Goal: Navigation & Orientation: Find specific page/section

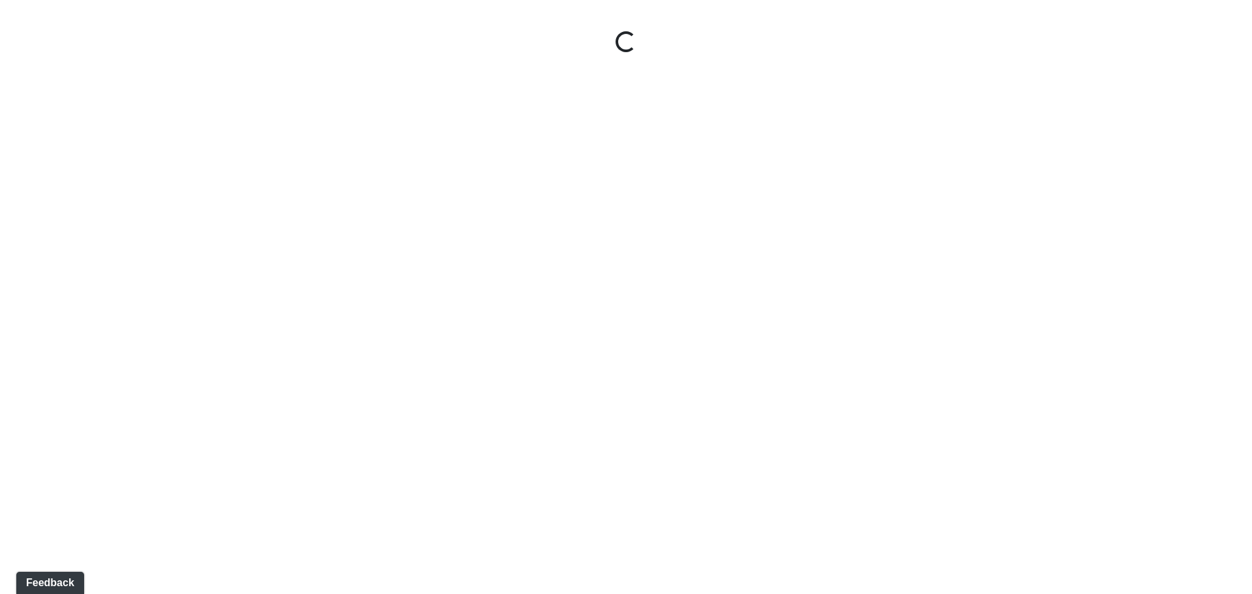
select select "tAPGZw98d5RBWYkGYxtW33"
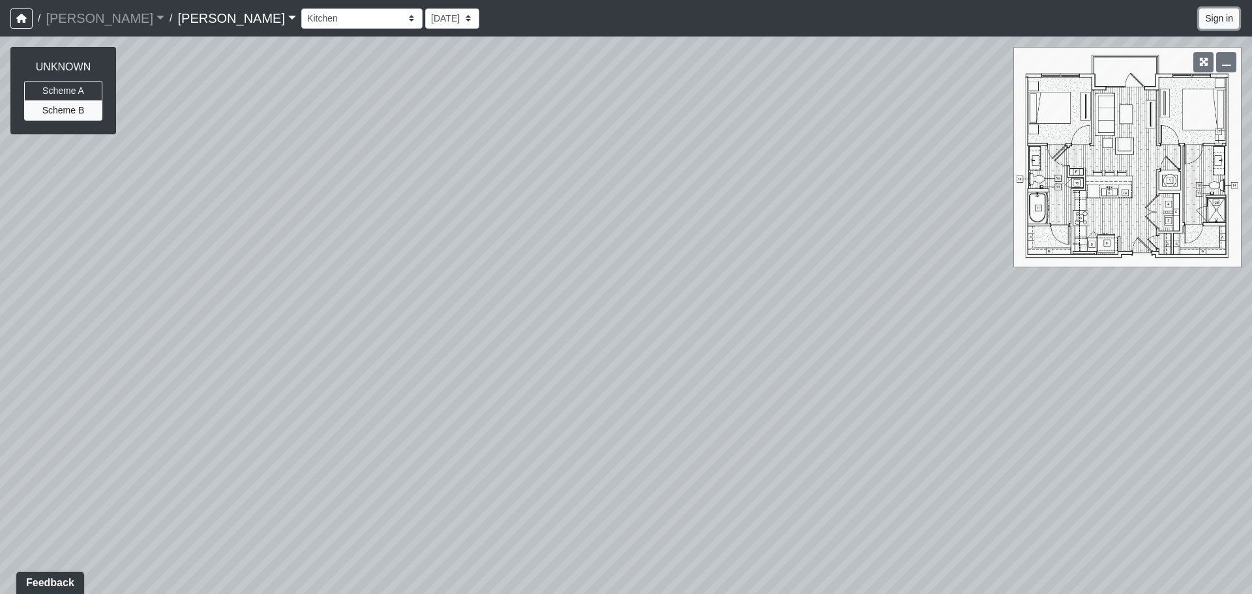
click at [1221, 20] on button "Sign in" at bounding box center [1220, 18] width 40 height 20
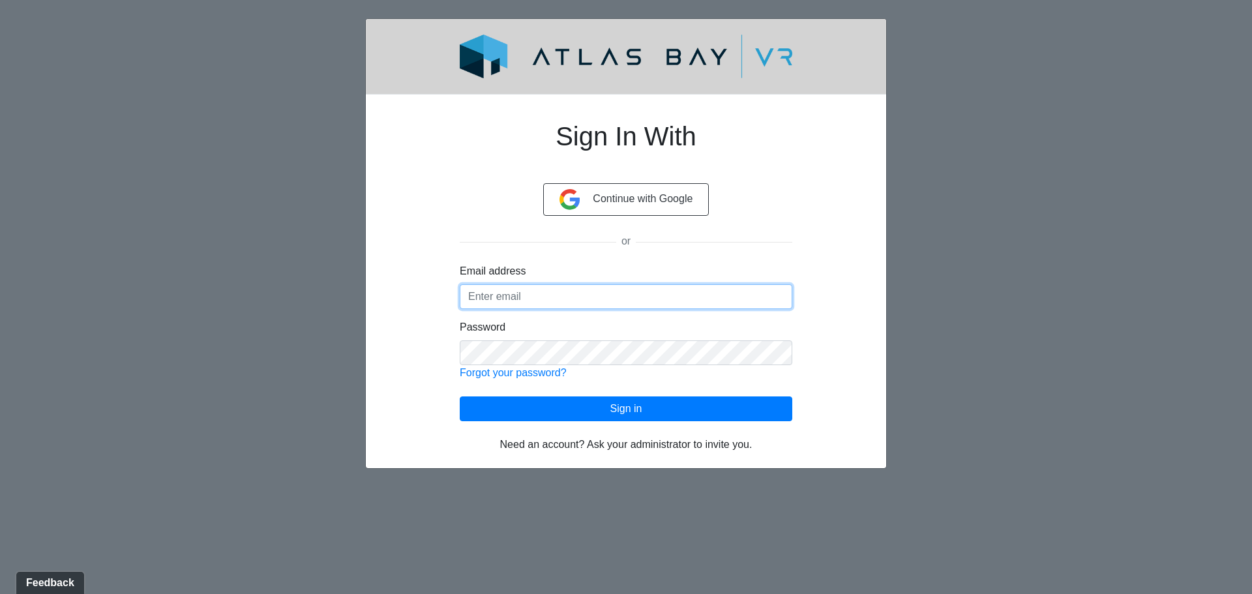
type input "[PERSON_NAME][EMAIL_ADDRESS][PERSON_NAME][DOMAIN_NAME]"
click at [655, 425] on div "Need an account? Ask your administrator to invite you." at bounding box center [626, 436] width 333 height 31
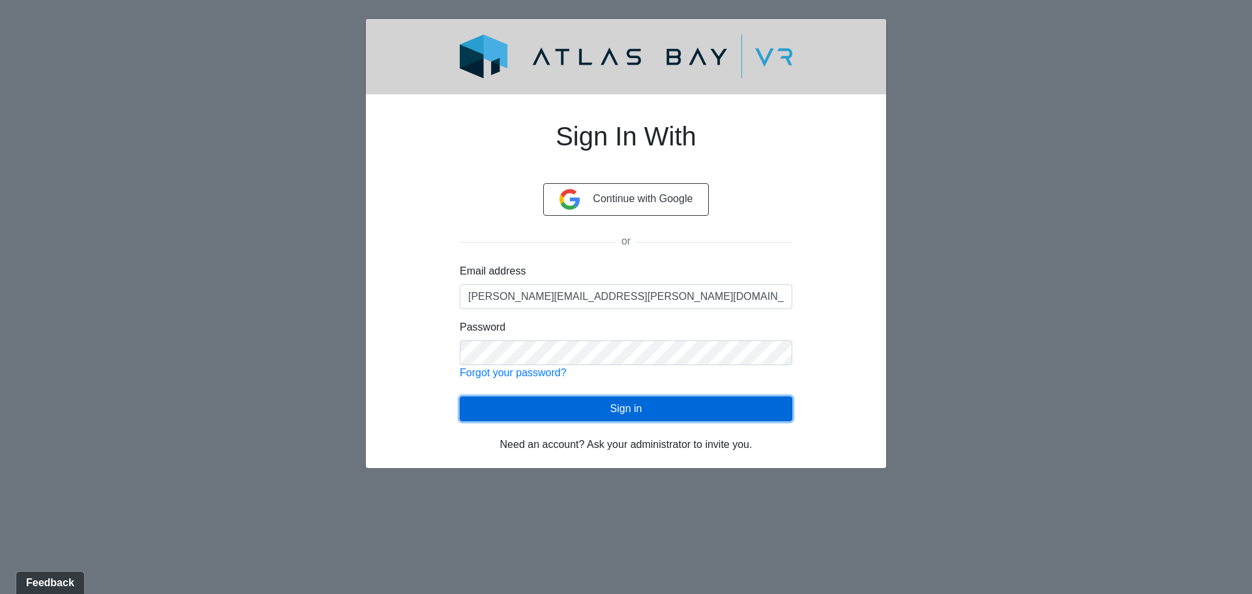
click at [639, 421] on button "Sign in" at bounding box center [626, 409] width 333 height 25
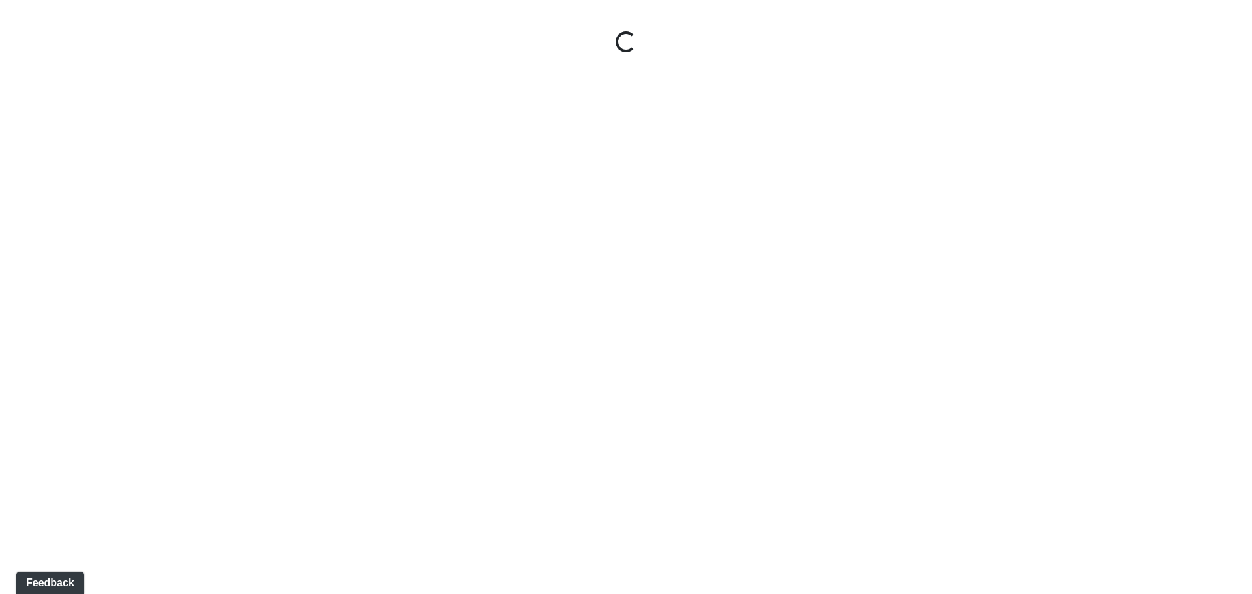
select select "tAPGZw98d5RBWYkGYxtW33"
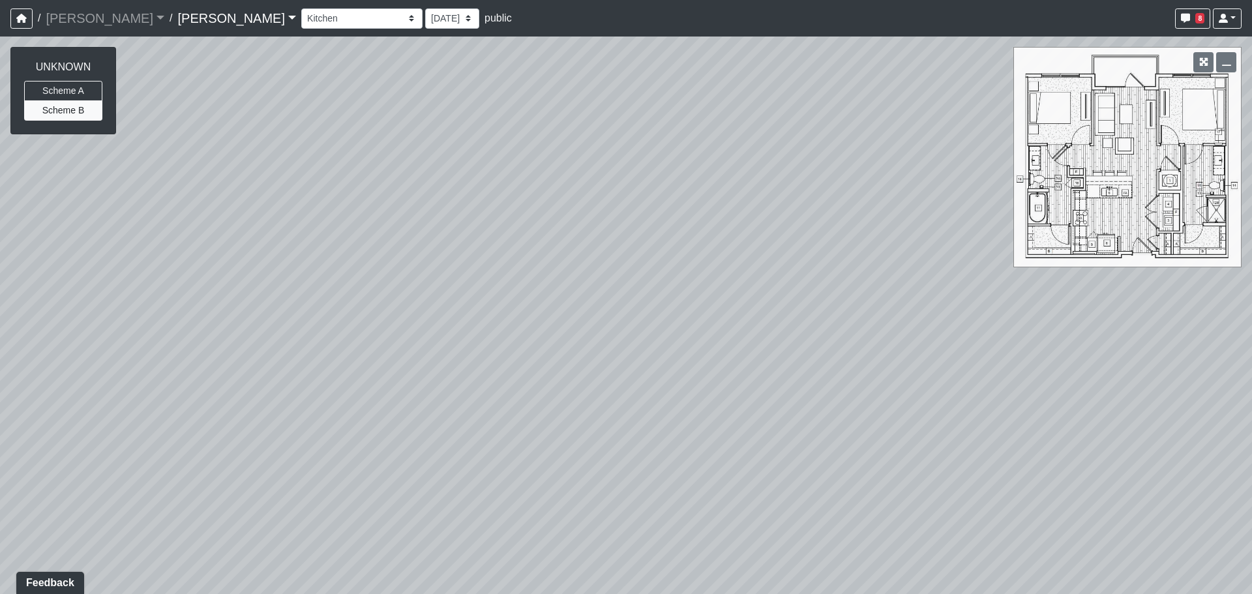
click at [177, 19] on link "[PERSON_NAME]" at bounding box center [236, 18] width 119 height 26
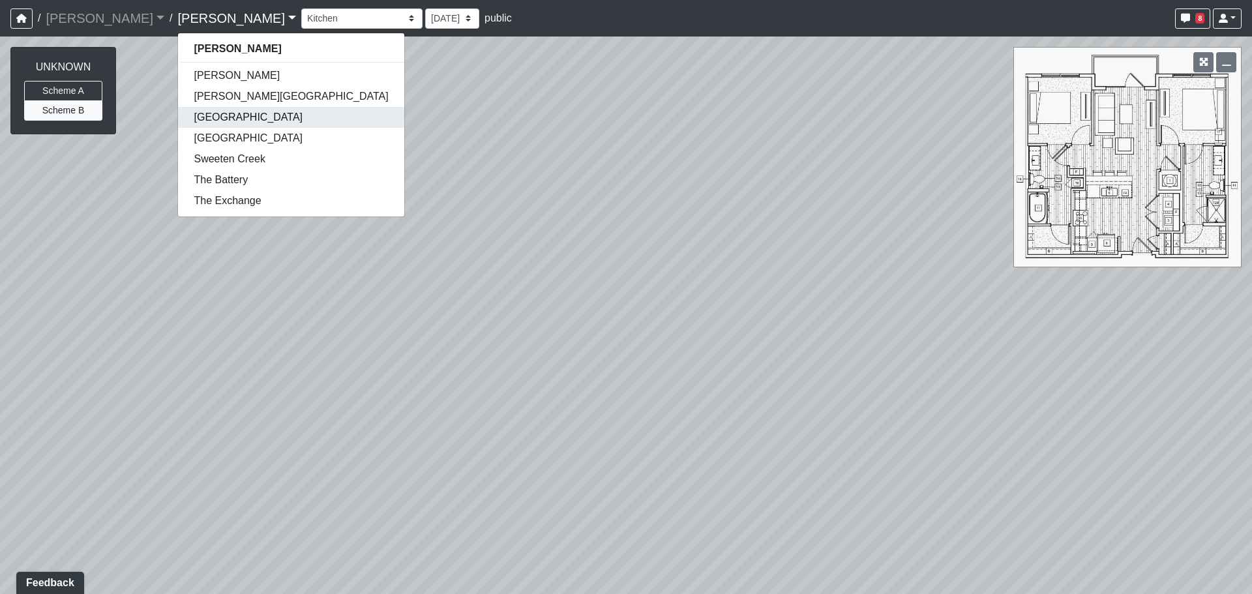
click at [178, 125] on link "[GEOGRAPHIC_DATA]" at bounding box center [291, 117] width 226 height 21
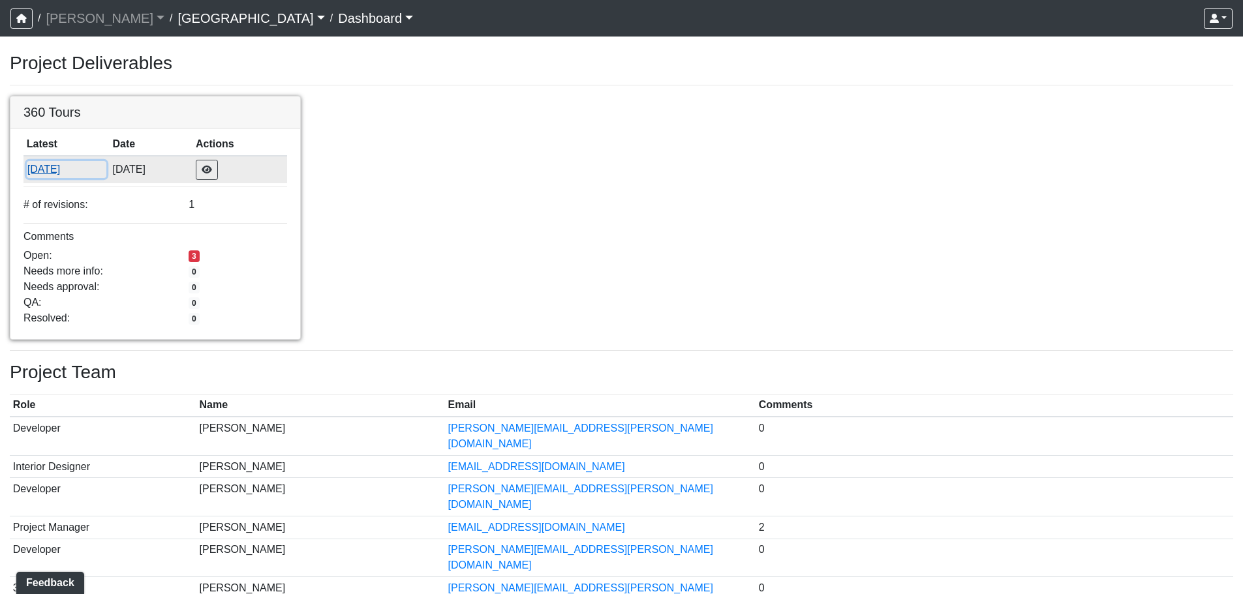
click at [67, 175] on button "[DATE]" at bounding box center [67, 169] width 80 height 17
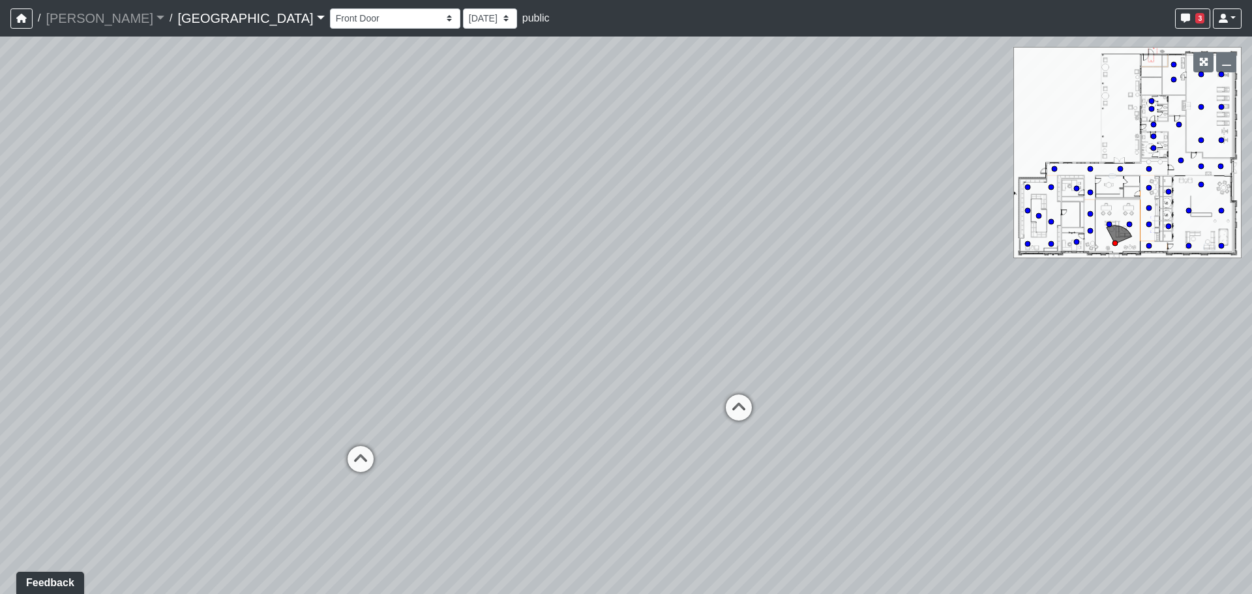
drag, startPoint x: 759, startPoint y: 336, endPoint x: 261, endPoint y: 275, distance: 502.1
click at [261, 275] on div "Loading... Desk 2 Loading... Desk 1 Loading... Office Entry 1" at bounding box center [626, 316] width 1252 height 558
drag, startPoint x: 740, startPoint y: 307, endPoint x: 369, endPoint y: 279, distance: 372.2
click at [369, 279] on div "Loading... Desk 2 Loading... Desk 1 Loading... Office Entry 1" at bounding box center [626, 316] width 1252 height 558
drag, startPoint x: 755, startPoint y: 258, endPoint x: 714, endPoint y: 389, distance: 137.4
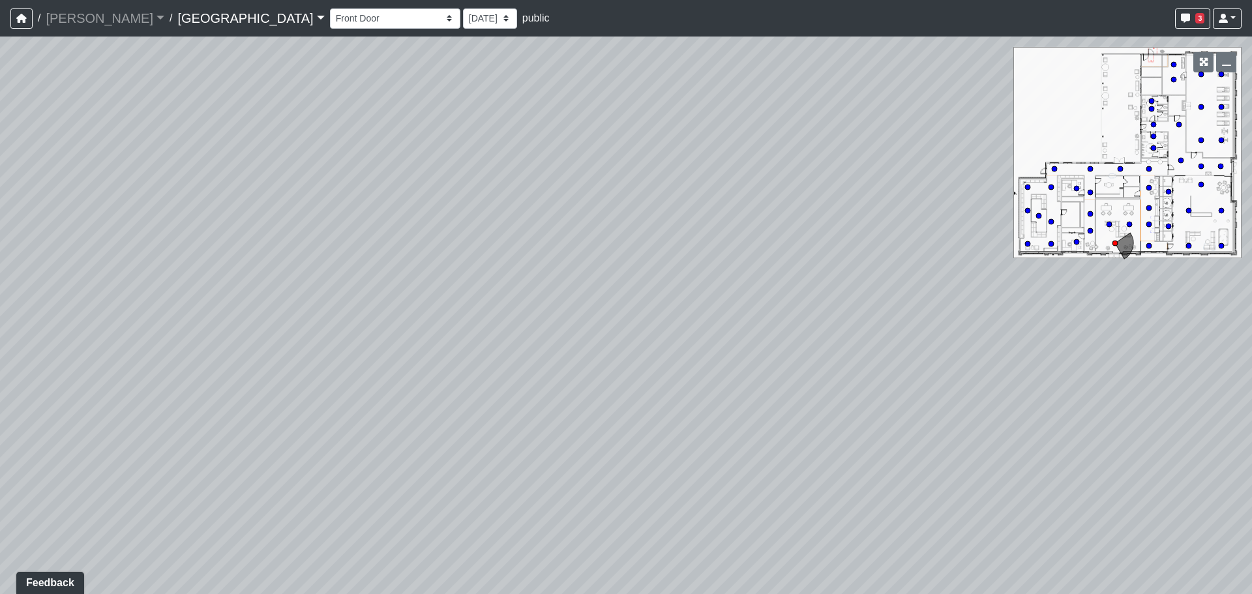
click at [714, 389] on div "Loading... Desk 2 Loading... Desk 1 Loading... Office Entry 1" at bounding box center [626, 316] width 1252 height 558
click at [330, 23] on select "Entry [GEOGRAPHIC_DATA] 3 Leasing Entry Men's Restroom 1 Men's Restroom 2 Patio…" at bounding box center [395, 18] width 130 height 20
click at [330, 8] on select "Entry [GEOGRAPHIC_DATA] 3 Leasing Entry Men's Restroom 1 Men's Restroom 2 Patio…" at bounding box center [395, 18] width 130 height 20
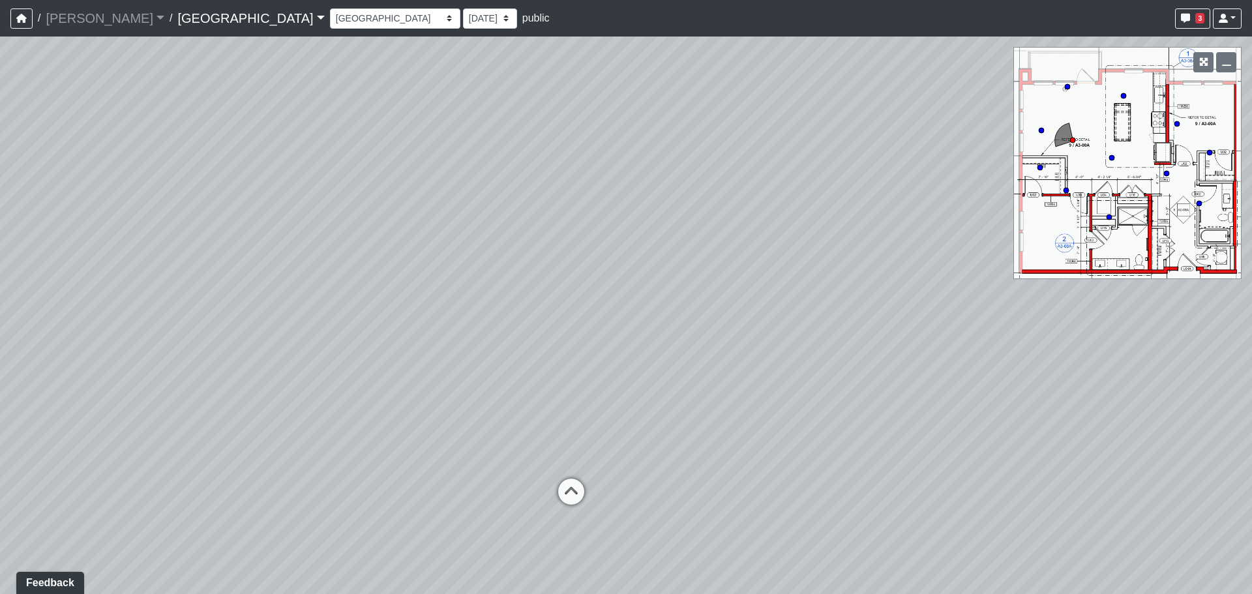
drag, startPoint x: 678, startPoint y: 412, endPoint x: 661, endPoint y: 406, distance: 17.9
click at [661, 406] on div "Loading... Desk 2 Loading... Desk 1 Loading... Office Entry 1 Loading... Bedroo…" at bounding box center [626, 316] width 1252 height 558
drag, startPoint x: 810, startPoint y: 445, endPoint x: 144, endPoint y: 328, distance: 676.2
click at [144, 328] on div "Loading... Desk 2 Loading... Desk 1 Loading... Office Entry 1 Loading... Bedroo…" at bounding box center [626, 316] width 1252 height 558
click at [606, 223] on div "Loading... Desk 2 Loading... Desk 1 Loading... Office Entry 1 Loading... Bedroo…" at bounding box center [626, 316] width 1252 height 558
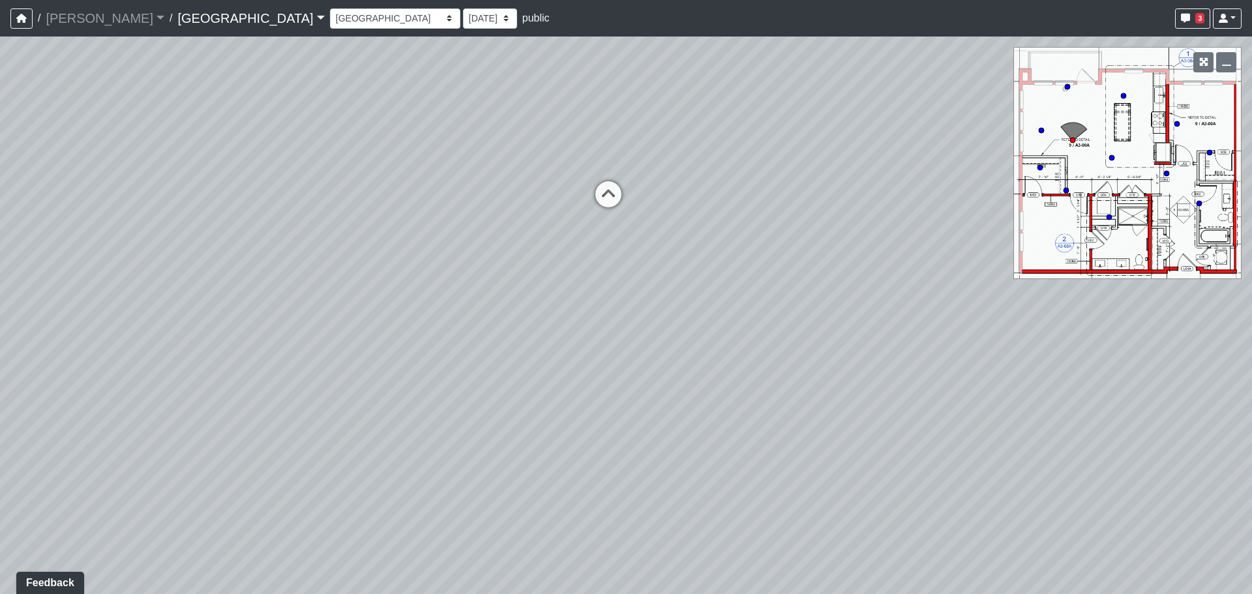
drag, startPoint x: 633, startPoint y: 333, endPoint x: 90, endPoint y: 304, distance: 543.5
click at [90, 304] on div "Loading... Desk 2 Loading... Desk 1 Loading... Office Entry 1 Loading... Bedroo…" at bounding box center [626, 316] width 1252 height 558
drag, startPoint x: 528, startPoint y: 371, endPoint x: 442, endPoint y: 391, distance: 88.3
click at [442, 391] on div "Loading... Desk 2 Loading... Desk 1 Loading... Office Entry 1 Loading... Bedroo…" at bounding box center [626, 316] width 1252 height 558
click at [554, 514] on div "Loading... Desk 2 Loading... Desk 1 Loading... Office Entry 1 Loading... Bedroo…" at bounding box center [626, 316] width 1252 height 558
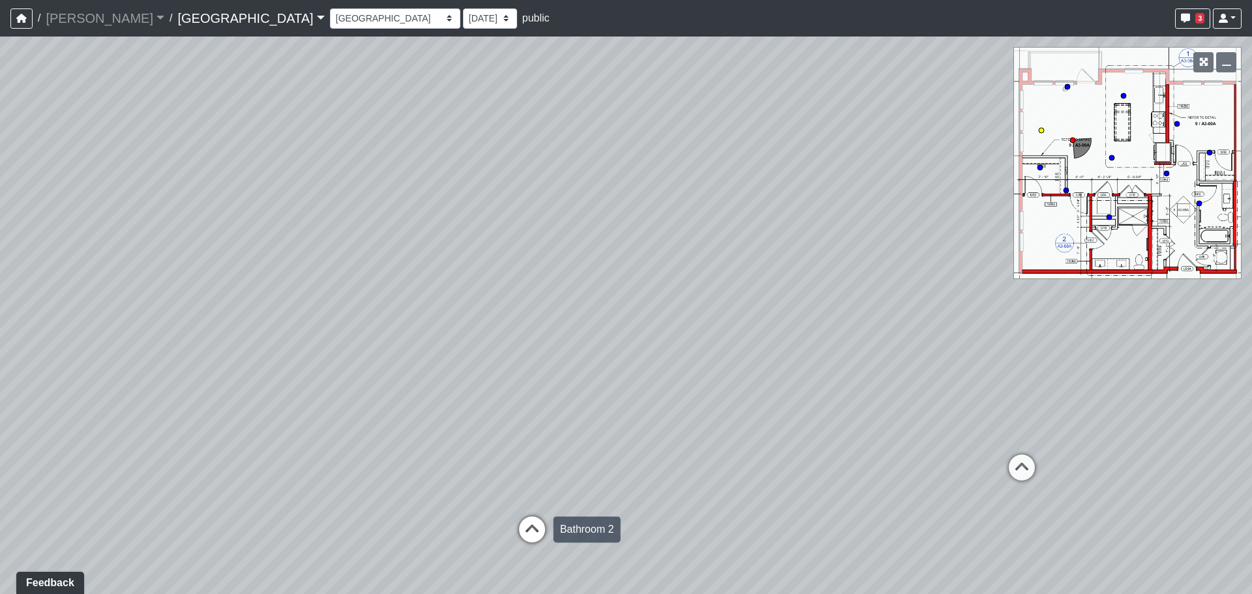
click at [545, 513] on div "Loading... Bathroom 2" at bounding box center [532, 529] width 39 height 39
drag, startPoint x: 441, startPoint y: 376, endPoint x: 422, endPoint y: 446, distance: 72.3
click at [422, 446] on div "Loading... Desk 2 Loading... Desk 1 Loading... Office Entry 1 Loading... Bedroo…" at bounding box center [626, 316] width 1252 height 558
click at [1069, 85] on circle at bounding box center [1067, 86] width 5 height 5
drag, startPoint x: 735, startPoint y: 291, endPoint x: 158, endPoint y: 319, distance: 578.0
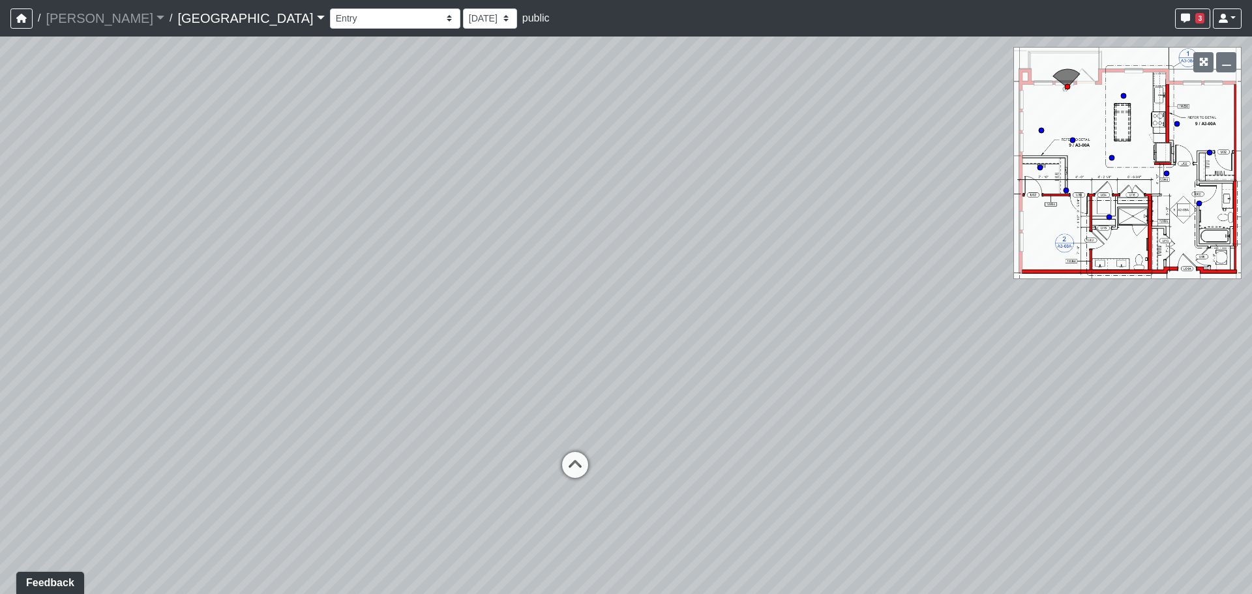
click at [162, 321] on div "Loading... Desk 2 Loading... Desk 1 Loading... Office Entry 1 Loading... Bedroo…" at bounding box center [626, 316] width 1252 height 558
drag, startPoint x: 625, startPoint y: 373, endPoint x: 235, endPoint y: 326, distance: 393.0
click at [255, 329] on div "Loading... Desk 2 Loading... Desk 1 Loading... Office Entry 1 Loading... Bedroo…" at bounding box center [626, 316] width 1252 height 558
drag, startPoint x: 555, startPoint y: 344, endPoint x: 536, endPoint y: 347, distance: 19.8
click at [536, 347] on div "Loading... Desk 2 Loading... Desk 1 Loading... Office Entry 1 Loading... Bedroo…" at bounding box center [626, 316] width 1252 height 558
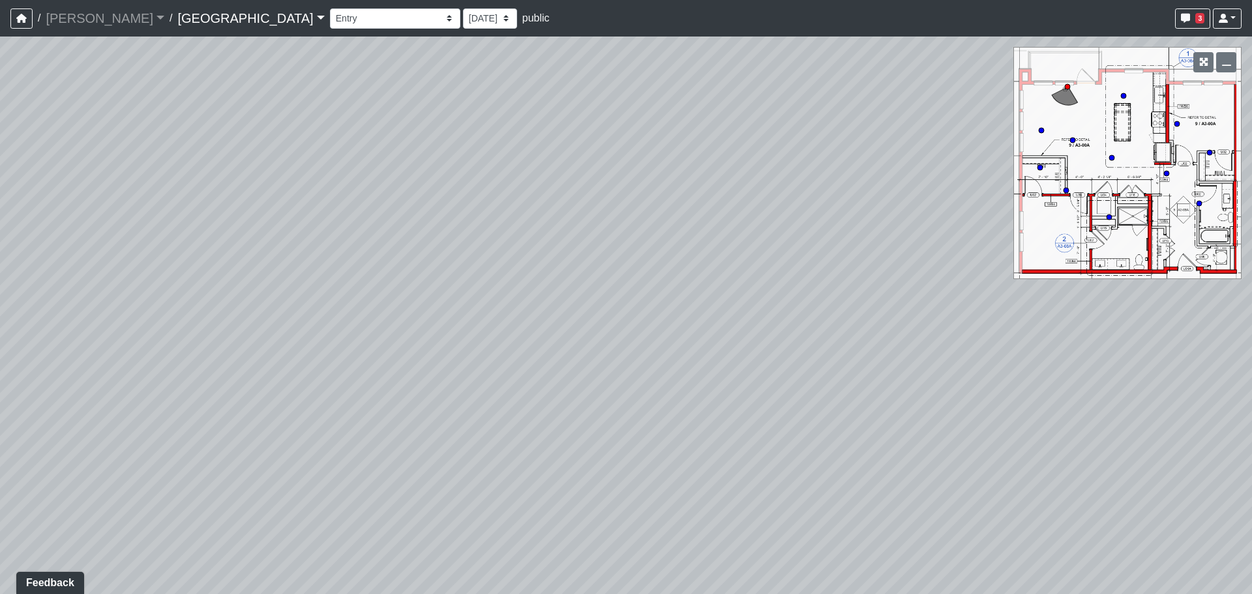
click at [1114, 160] on icon at bounding box center [1112, 158] width 7 height 7
drag, startPoint x: 616, startPoint y: 198, endPoint x: 266, endPoint y: 189, distance: 350.4
click at [258, 189] on div "Loading... Desk 2 Loading... Desk 1 Loading... Office Entry 1 Loading... Bedroo…" at bounding box center [626, 316] width 1252 height 558
drag, startPoint x: 393, startPoint y: 201, endPoint x: 172, endPoint y: 199, distance: 221.2
click at [173, 199] on div "Loading... Desk 2 Loading... Desk 1 Loading... Office Entry 1 Loading... Bedroo…" at bounding box center [626, 316] width 1252 height 558
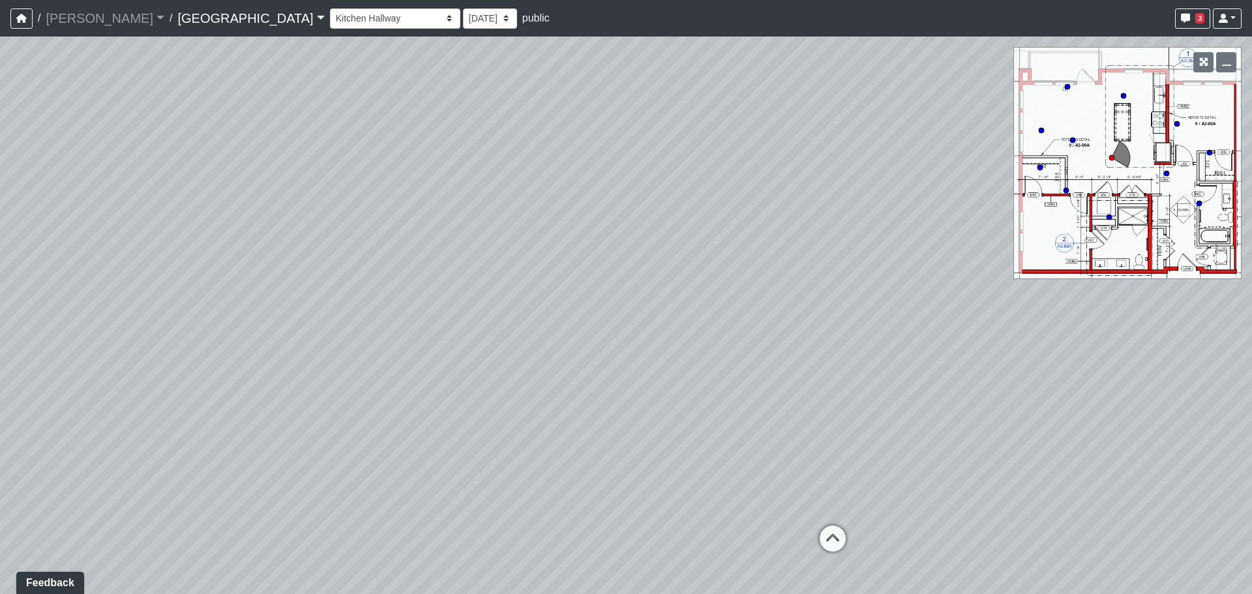
drag, startPoint x: 384, startPoint y: 260, endPoint x: 67, endPoint y: 222, distance: 319.9
click at [67, 222] on div "Loading... Desk 2 Loading... Desk 1 Loading... Office Entry 1 Loading... Bedroo…" at bounding box center [626, 316] width 1252 height 558
drag, startPoint x: 590, startPoint y: 284, endPoint x: 264, endPoint y: 290, distance: 326.2
click at [264, 290] on div "Loading... Desk 2 Loading... Desk 1 Loading... Office Entry 1 Loading... Bedroo…" at bounding box center [626, 316] width 1252 height 558
drag, startPoint x: 628, startPoint y: 335, endPoint x: 222, endPoint y: 287, distance: 408.6
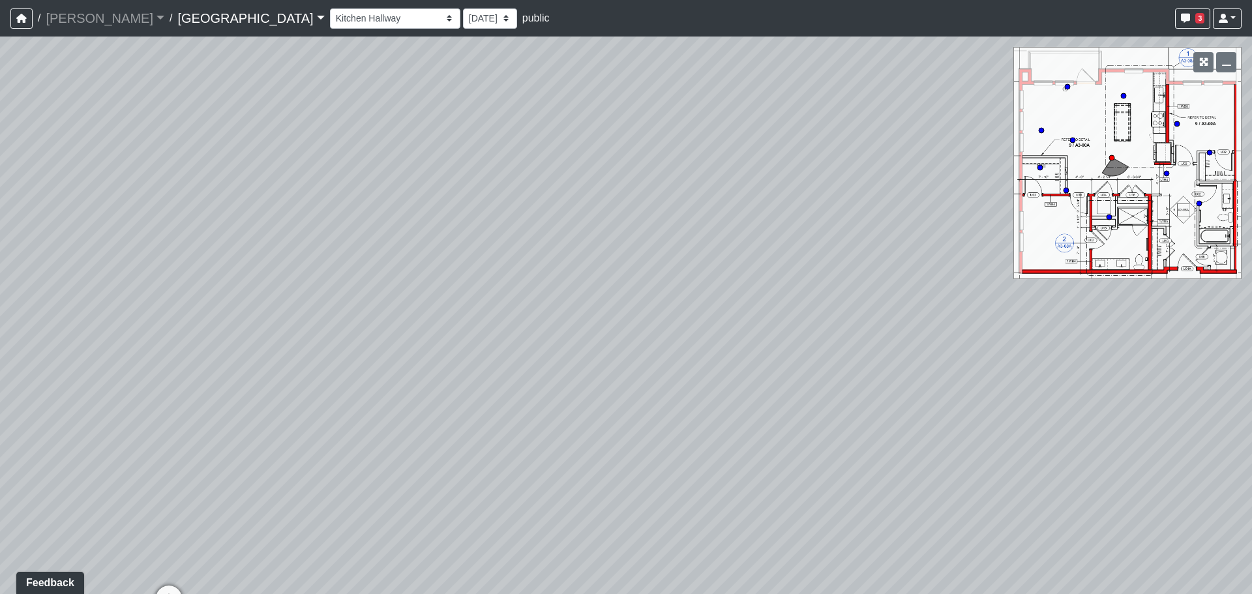
click at [222, 287] on div "Loading... Desk 2 Loading... Desk 1 Loading... Office Entry 1 Loading... Bedroo…" at bounding box center [626, 316] width 1252 height 558
drag, startPoint x: 649, startPoint y: 289, endPoint x: 617, endPoint y: 296, distance: 32.8
click at [617, 296] on div "Loading... Desk 2 Loading... Desk 1 Loading... Office Entry 1 Loading... Bedroo…" at bounding box center [626, 316] width 1252 height 558
drag, startPoint x: 883, startPoint y: 147, endPoint x: 678, endPoint y: 158, distance: 205.1
click at [678, 158] on div "Loading... Desk 2 Loading... Desk 1 Loading... Office Entry 1 Loading... Bedroo…" at bounding box center [626, 316] width 1252 height 558
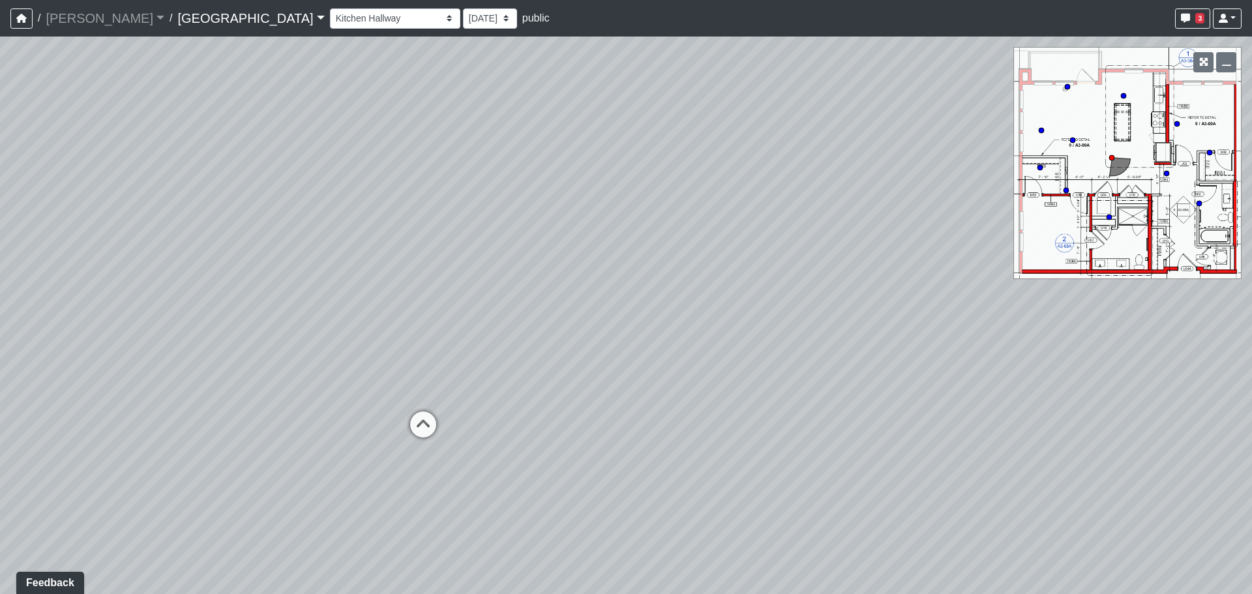
drag, startPoint x: 453, startPoint y: 262, endPoint x: 957, endPoint y: 192, distance: 509.1
click at [961, 192] on div "Loading... Desk 2 Loading... Desk 1 Loading... Office Entry 1 Loading... Bedroo…" at bounding box center [626, 316] width 1252 height 558
click at [434, 436] on icon at bounding box center [418, 433] width 39 height 39
drag, startPoint x: 838, startPoint y: 363, endPoint x: 309, endPoint y: 373, distance: 529.8
click at [309, 373] on div "Loading... Desk 2 Loading... Desk 1 Loading... Office Entry 1 Loading... Bedroo…" at bounding box center [626, 316] width 1252 height 558
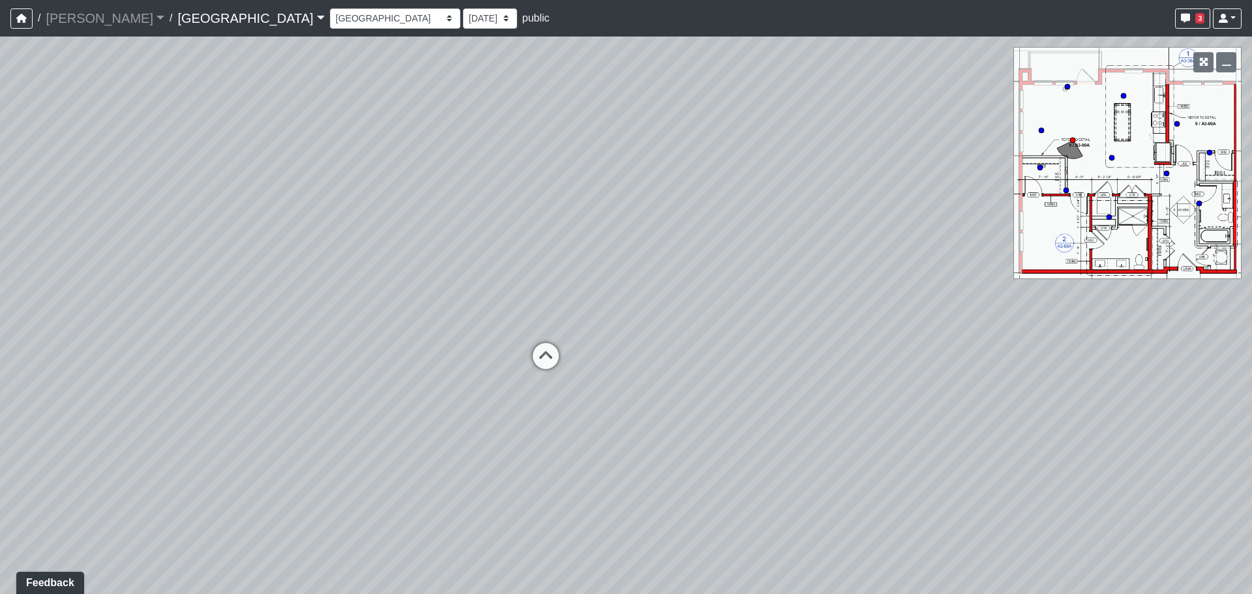
click at [1125, 91] on div "Loading... Desk 2 Loading... Desk 1 Loading... Office Entry 1 Loading... Bedroo…" at bounding box center [626, 316] width 1252 height 558
click at [1125, 93] on circle at bounding box center [1123, 95] width 5 height 5
select select "oUvSR67GqjW7zpanttkrqW"
drag, startPoint x: 804, startPoint y: 257, endPoint x: 211, endPoint y: 207, distance: 595.7
click at [227, 208] on div "Loading... Desk 2 Loading... Desk 1 Loading... Office Entry 1 Loading... Bedroo…" at bounding box center [626, 316] width 1252 height 558
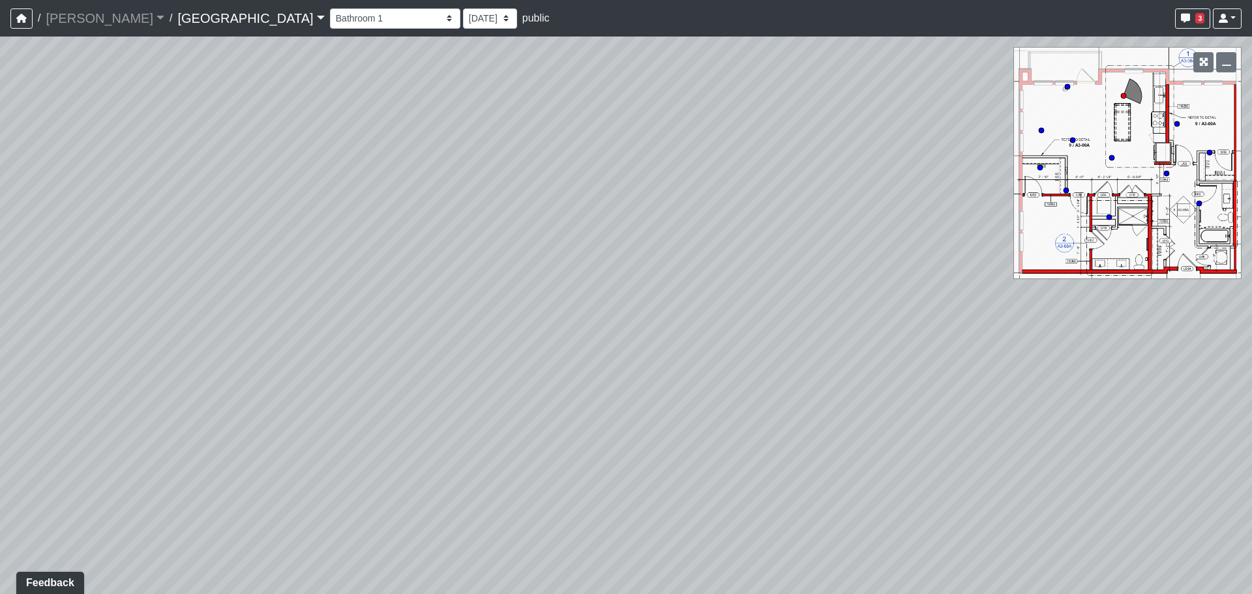
drag, startPoint x: 570, startPoint y: 297, endPoint x: 317, endPoint y: 279, distance: 253.7
click at [317, 279] on div "Loading... Desk 2 Loading... Desk 1 Loading... Office Entry 1 Loading... Bedroo…" at bounding box center [626, 316] width 1252 height 558
drag, startPoint x: 671, startPoint y: 237, endPoint x: 264, endPoint y: 386, distance: 433.0
click at [258, 387] on div "Loading... Desk 2 Loading... Desk 1 Loading... Office Entry 1 Loading... Bedroo…" at bounding box center [626, 316] width 1252 height 558
drag, startPoint x: 564, startPoint y: 355, endPoint x: 181, endPoint y: 322, distance: 384.3
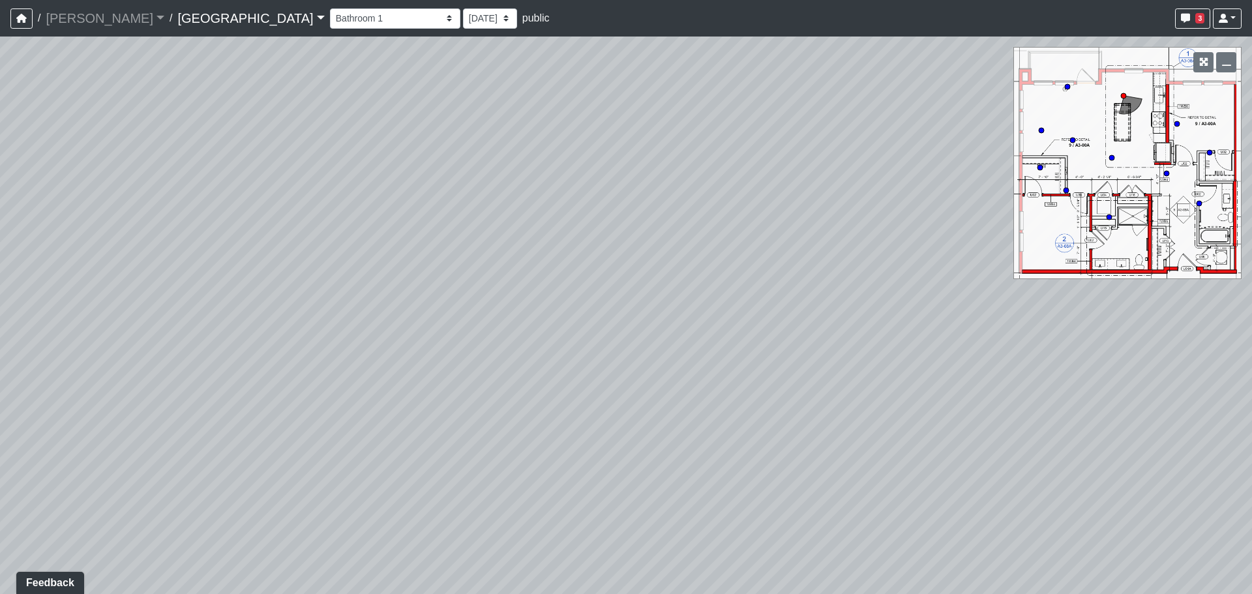
click at [177, 322] on div "Loading... Desk 2 Loading... Desk 1 Loading... Office Entry 1 Loading... Bedroo…" at bounding box center [626, 316] width 1252 height 558
drag, startPoint x: 517, startPoint y: 292, endPoint x: 795, endPoint y: 267, distance: 279.0
click at [764, 271] on div "Loading... Desk 2 Loading... Desk 1 Loading... Office Entry 1 Loading... Bedroo…" at bounding box center [626, 316] width 1252 height 558
drag, startPoint x: 531, startPoint y: 268, endPoint x: 575, endPoint y: 267, distance: 44.4
click at [575, 268] on div "Loading... Desk 2 Loading... Desk 1 Loading... Office Entry 1 Loading... Bedroo…" at bounding box center [626, 316] width 1252 height 558
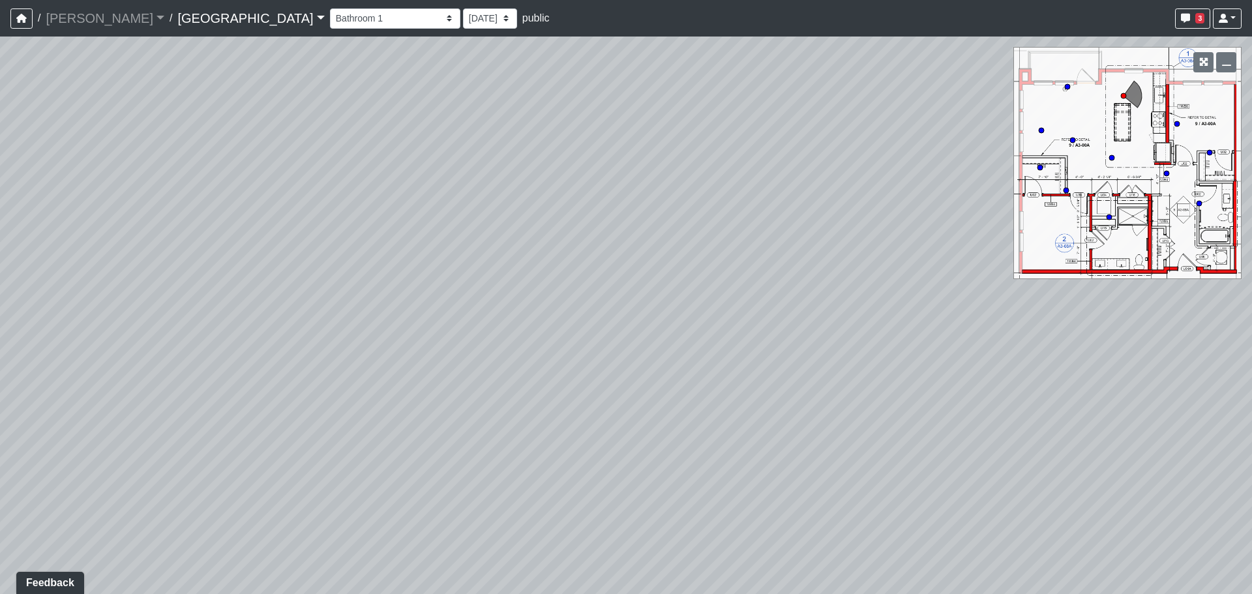
click at [177, 22] on link "[GEOGRAPHIC_DATA]" at bounding box center [250, 18] width 147 height 26
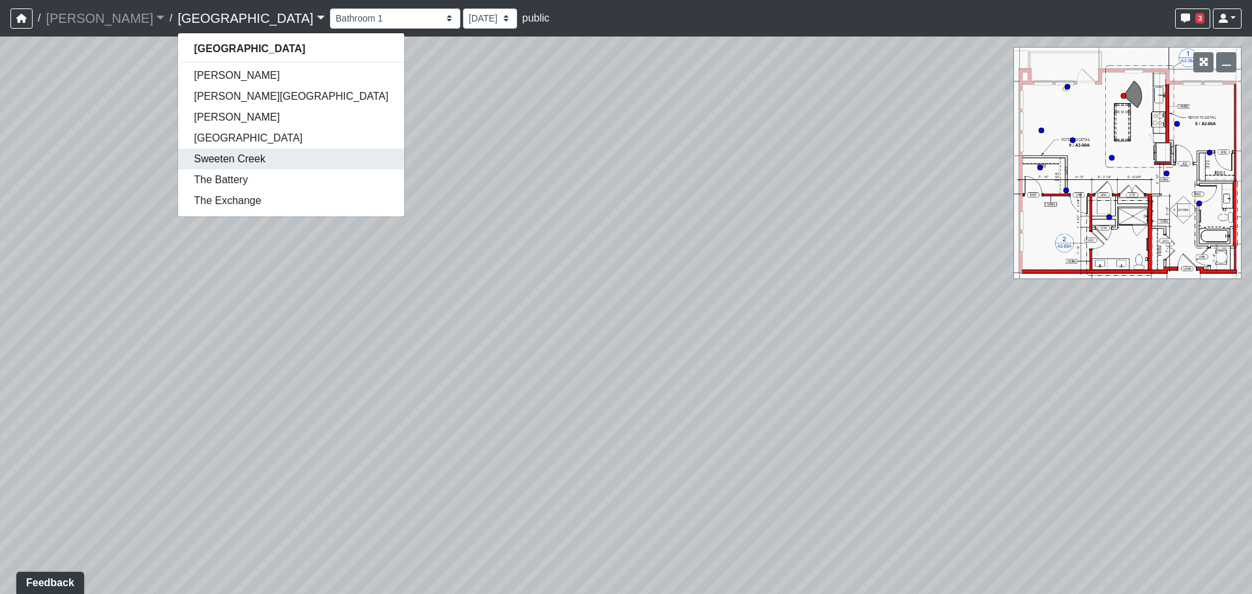
click at [204, 160] on link "Sweeten Creek" at bounding box center [291, 159] width 226 height 21
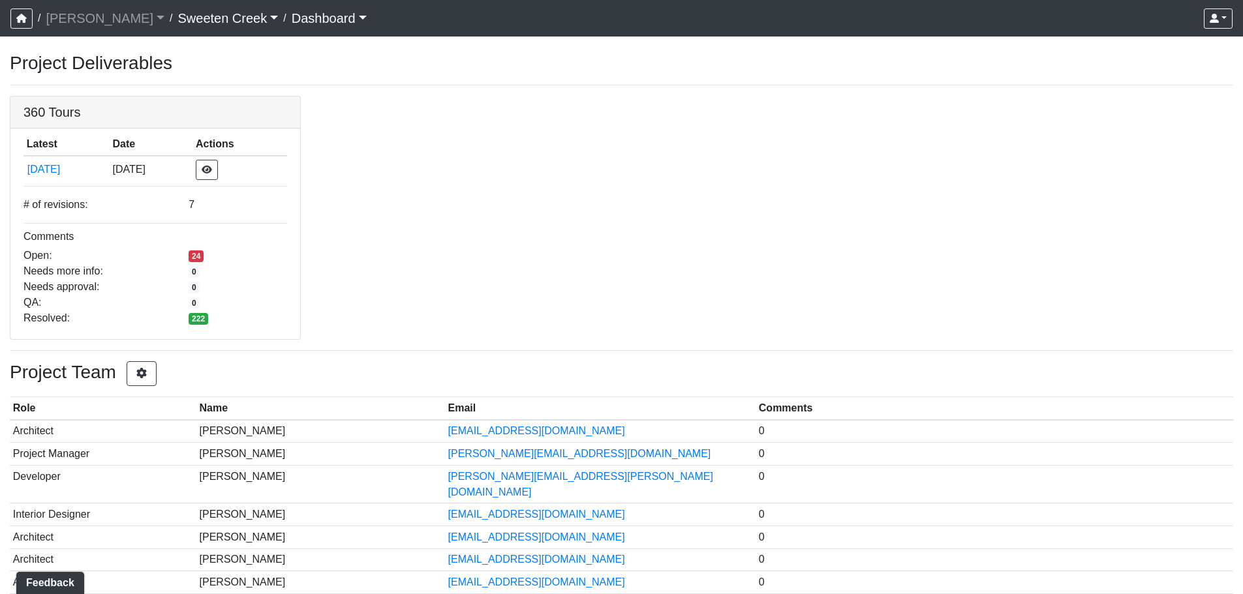
click at [214, 24] on link "Sweeten Creek" at bounding box center [227, 18] width 100 height 26
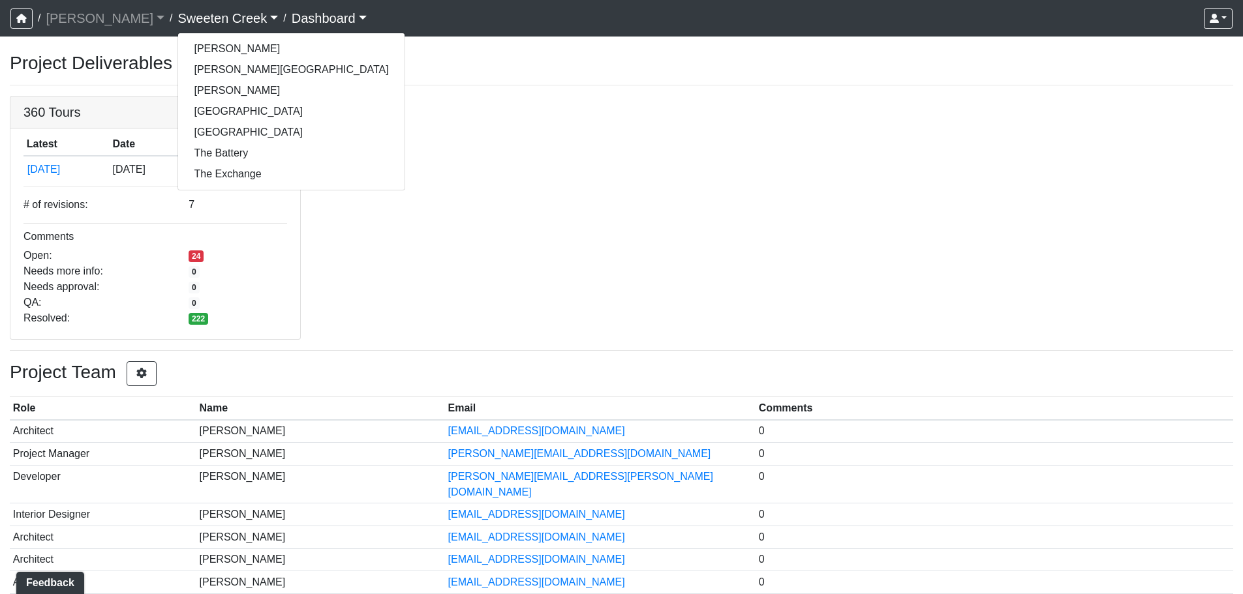
click at [371, 169] on div "360 Tours Latest Date Actions [DATE] [DATE] # of revisions: 7 Comments Open: 24…" at bounding box center [621, 218] width 1243 height 244
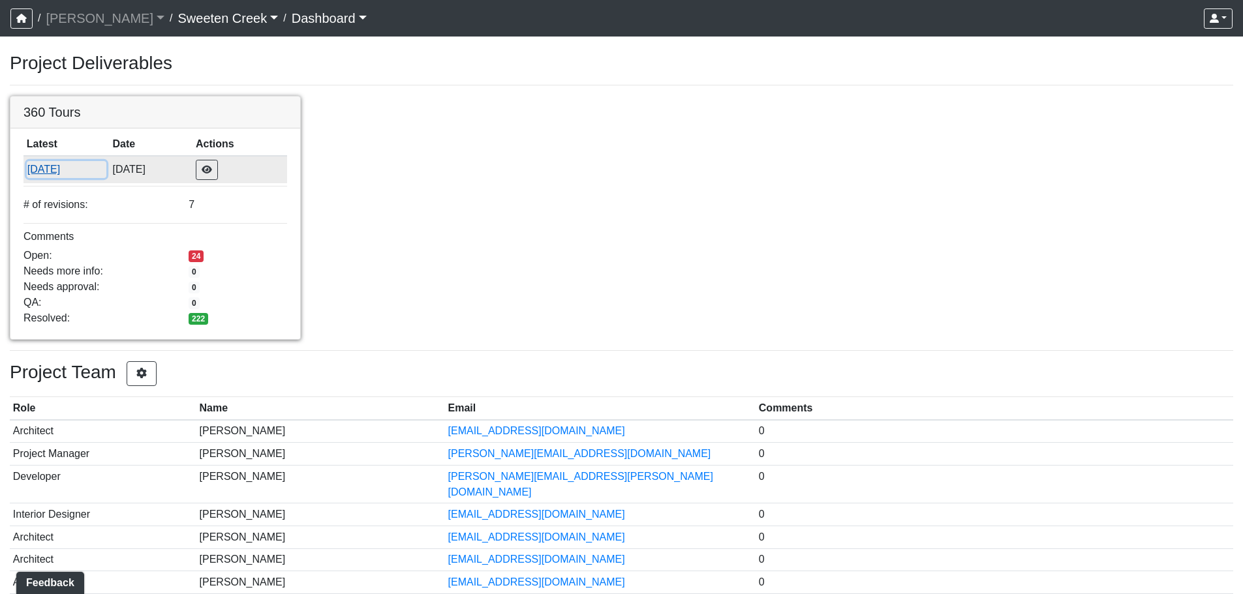
click at [106, 161] on button "[DATE]" at bounding box center [67, 169] width 80 height 17
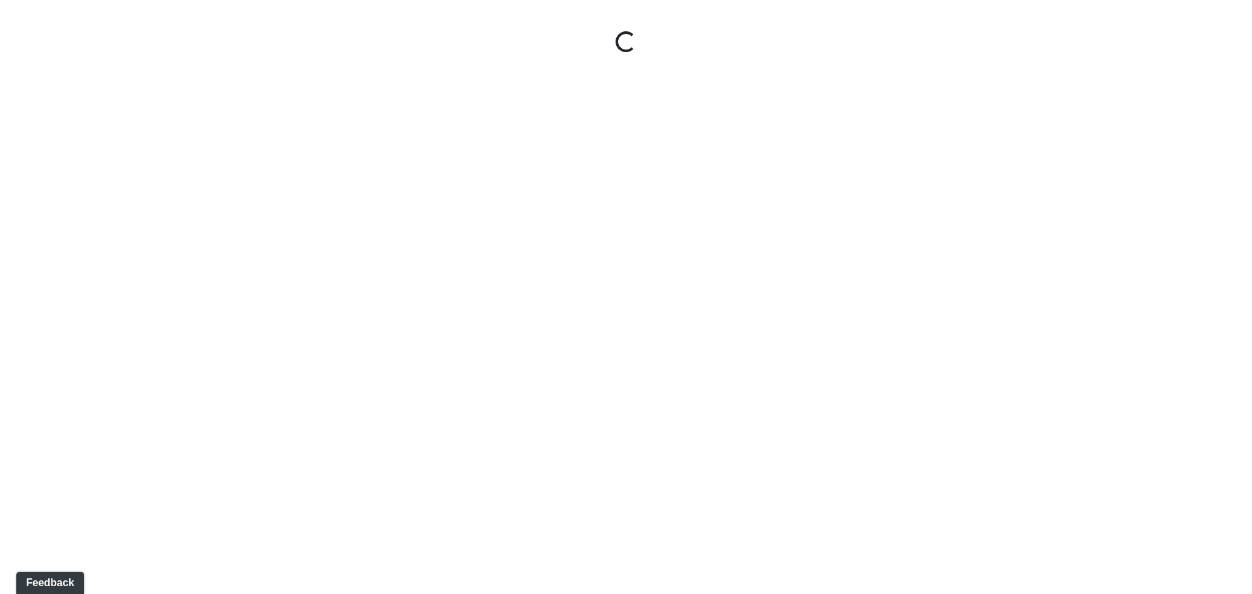
select select "1QVtRjyM1orE5pKiq1FaV1"
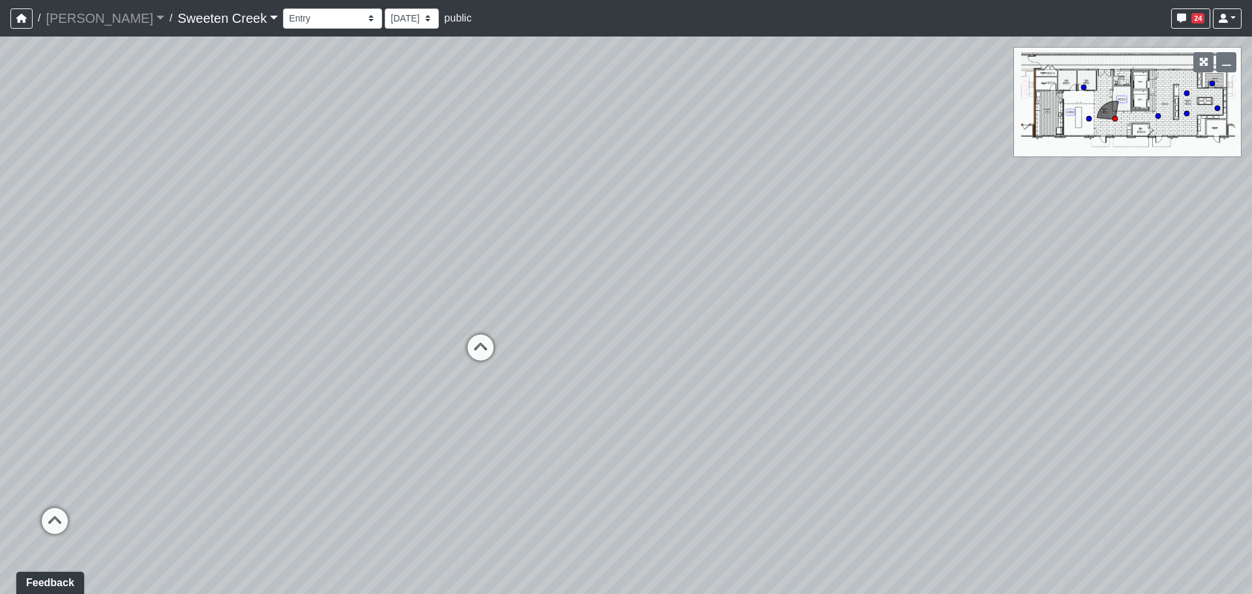
drag, startPoint x: 742, startPoint y: 294, endPoint x: 318, endPoint y: 212, distance: 431.8
click at [267, 206] on div "Loading... Office Loading... Reception Loading... Mailroom - Elevator Lobby Loa…" at bounding box center [626, 316] width 1252 height 558
drag, startPoint x: 384, startPoint y: 225, endPoint x: 345, endPoint y: 220, distance: 38.8
click at [345, 220] on div "Loading... Office Loading... Reception Loading... Mailroom - Elevator Lobby Loa…" at bounding box center [626, 316] width 1252 height 558
